Goal: Navigation & Orientation: Find specific page/section

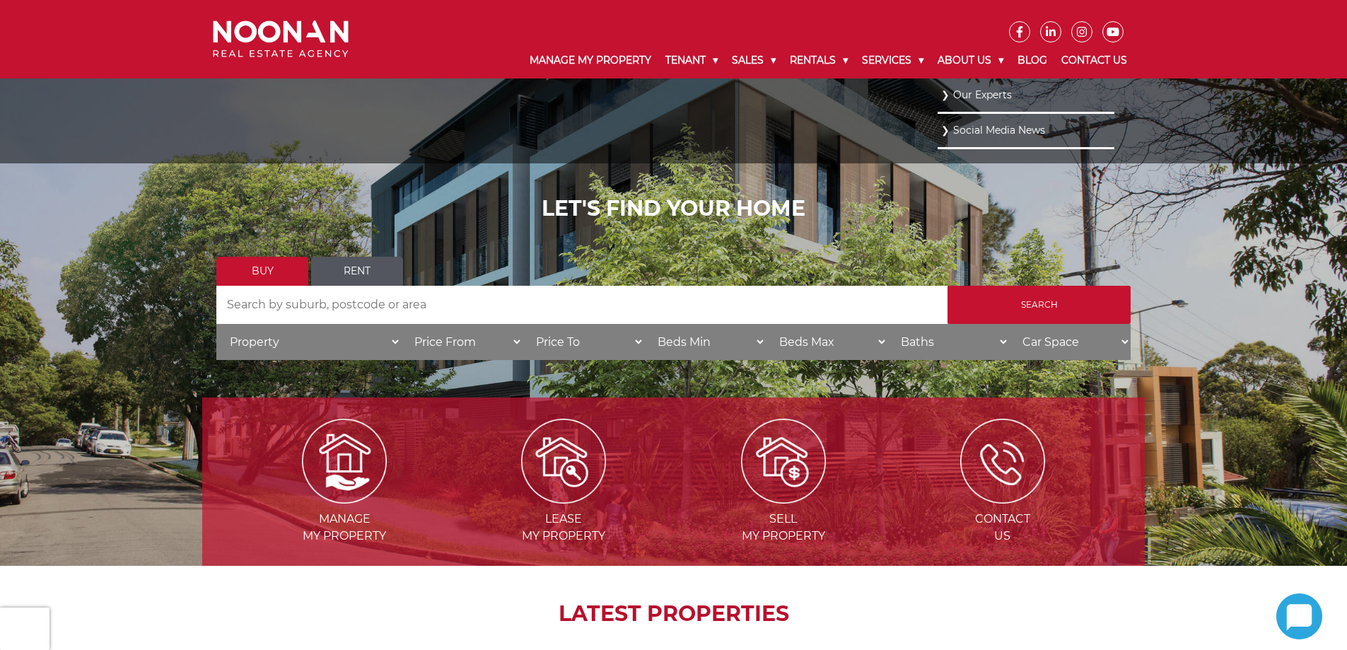
click at [948, 92] on link "Our Experts" at bounding box center [1026, 95] width 170 height 19
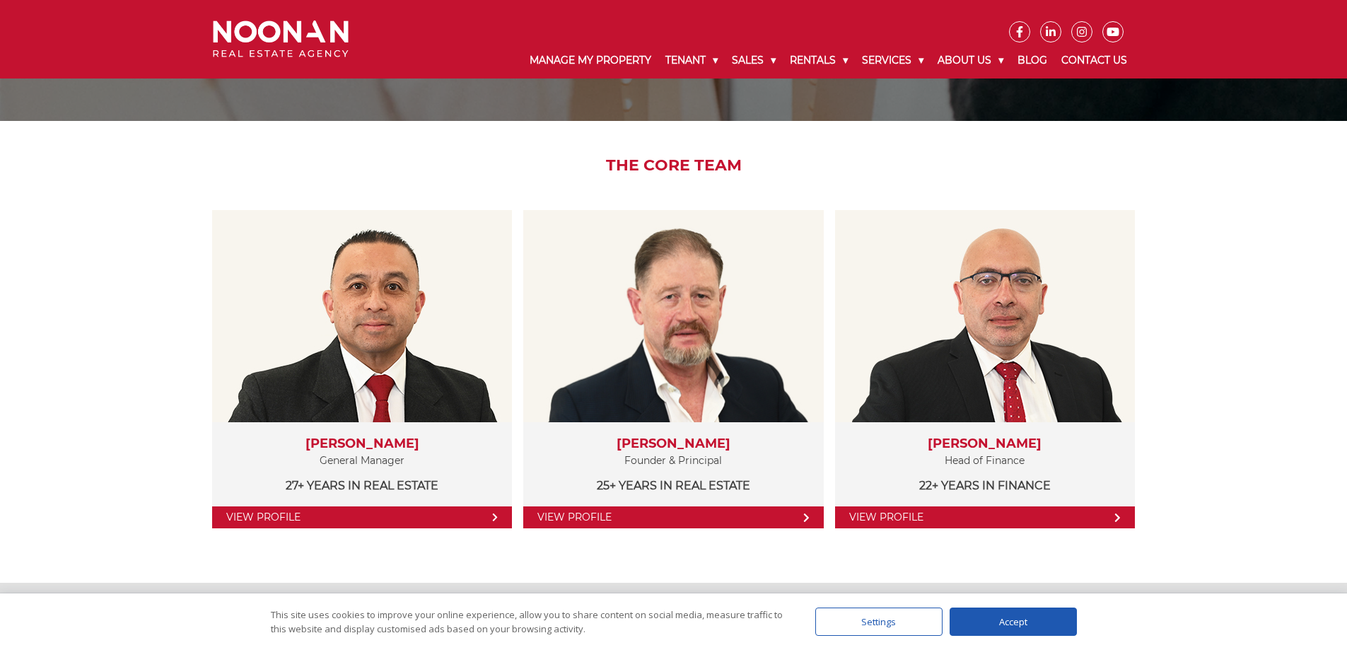
scroll to position [161, 0]
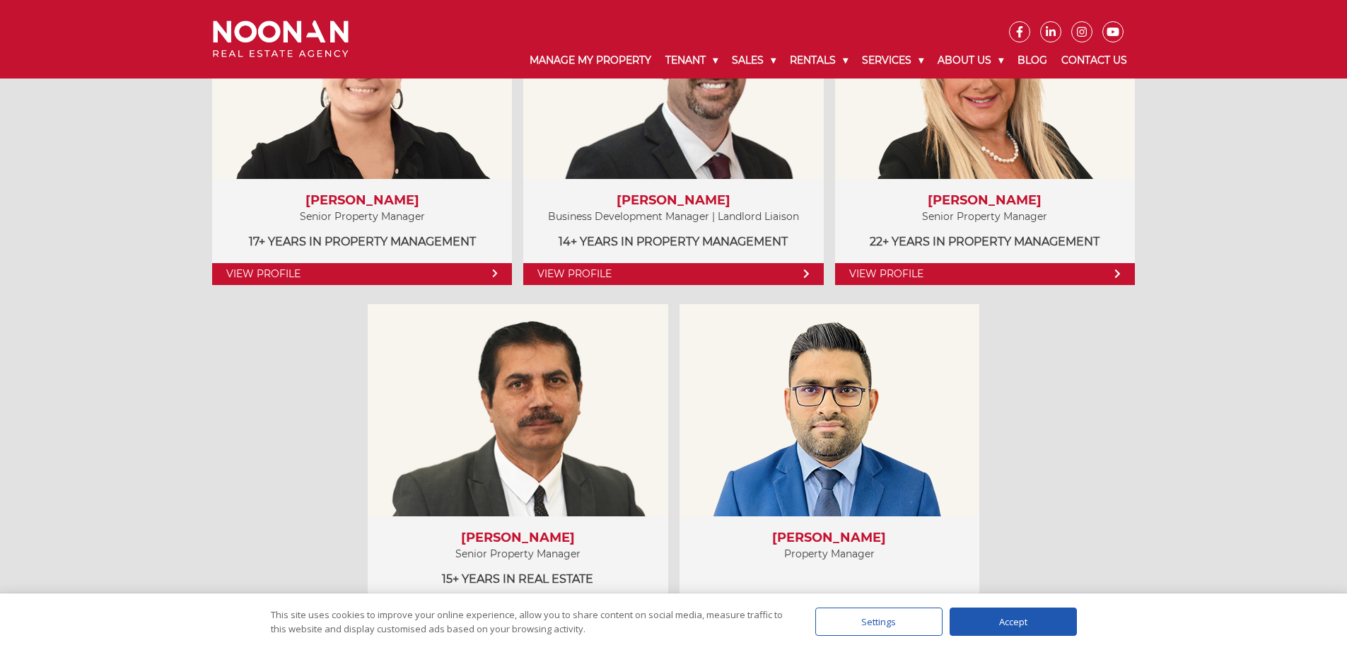
click at [1314, 315] on div "Property Managers View Profile [PERSON_NAME] Senior Property Manager 17+ years …" at bounding box center [673, 276] width 1347 height 799
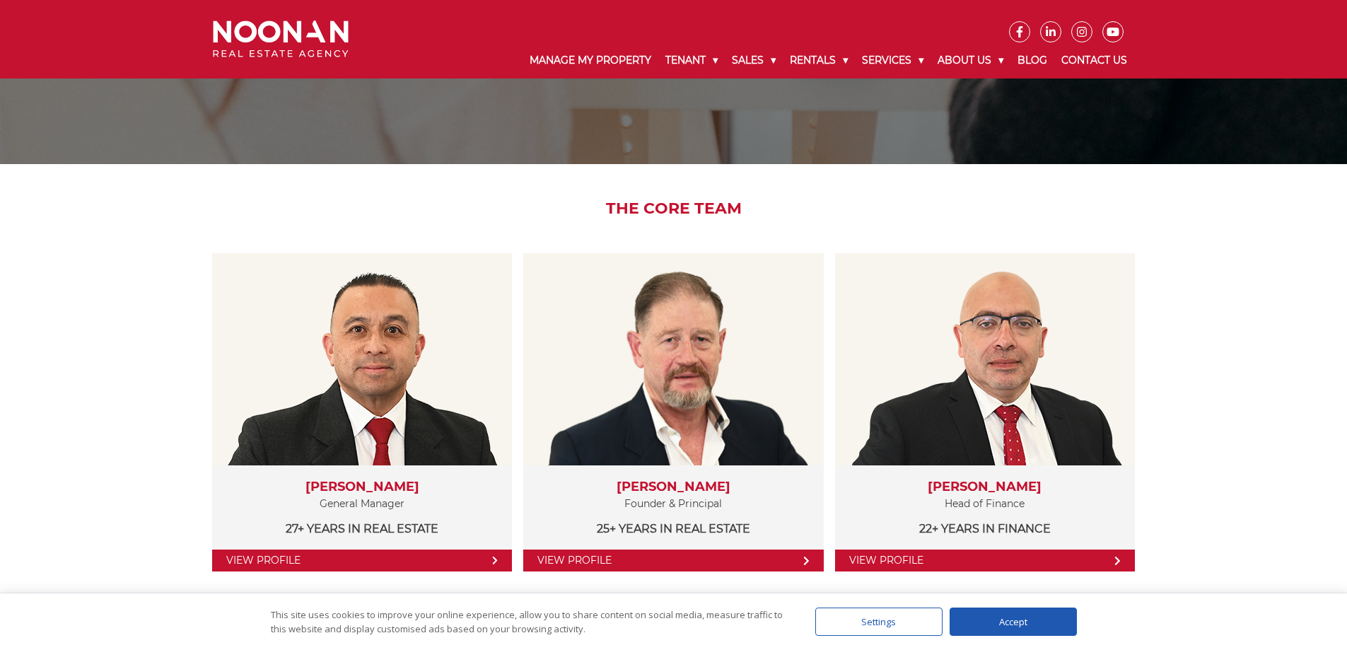
scroll to position [124, 0]
